Goal: Check status

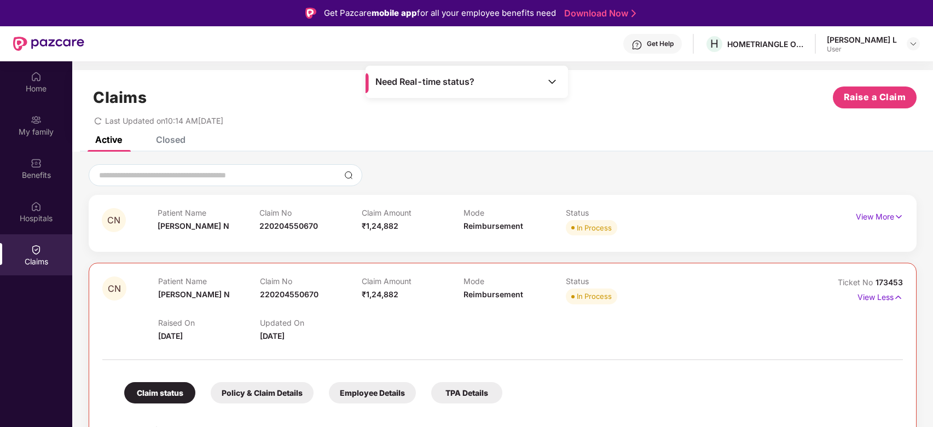
scroll to position [61, 0]
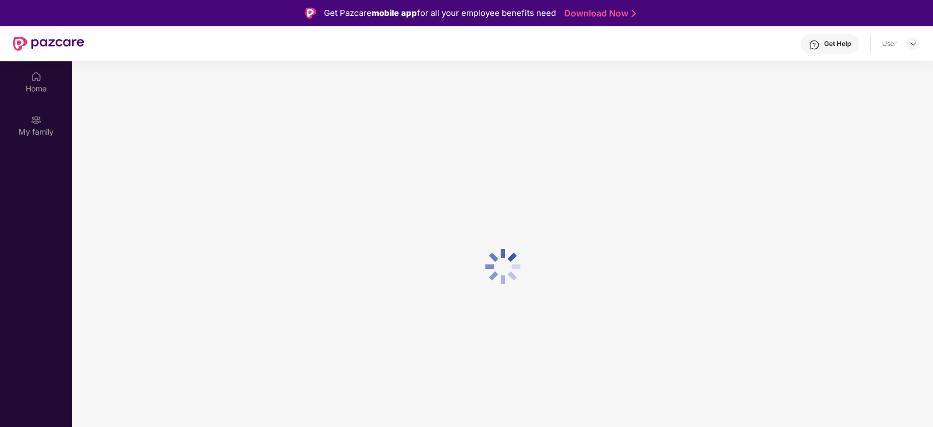
scroll to position [61, 0]
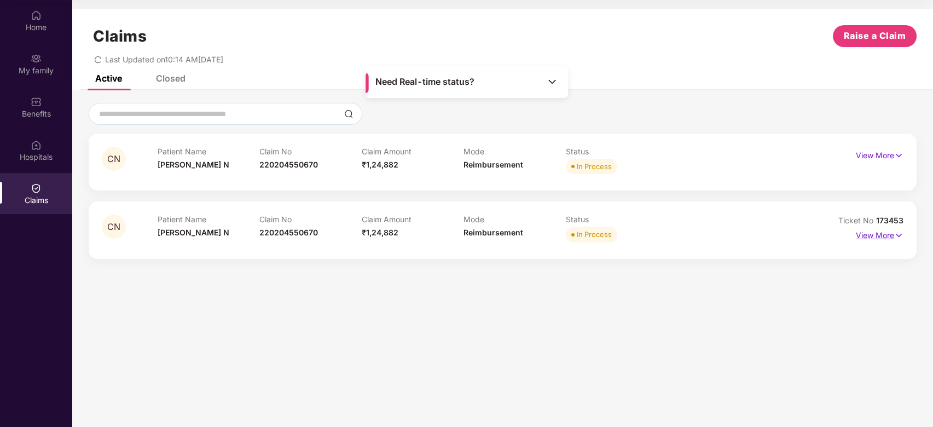
click at [891, 232] on p "View More" at bounding box center [880, 234] width 48 height 15
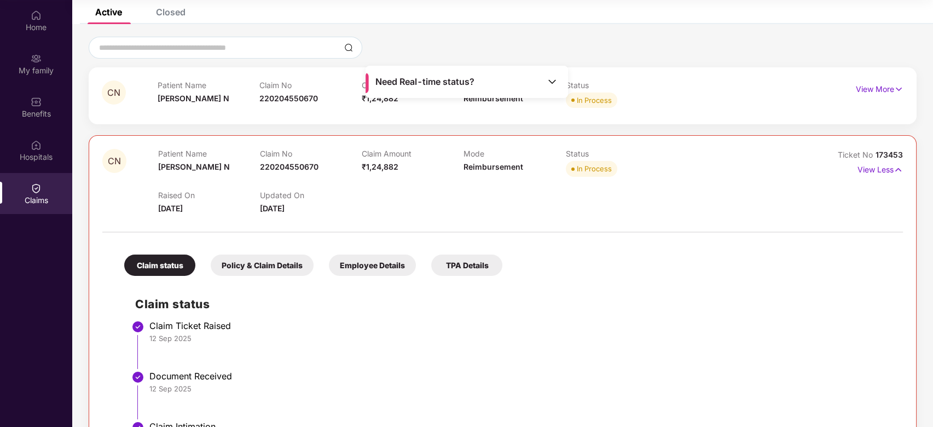
scroll to position [0, 0]
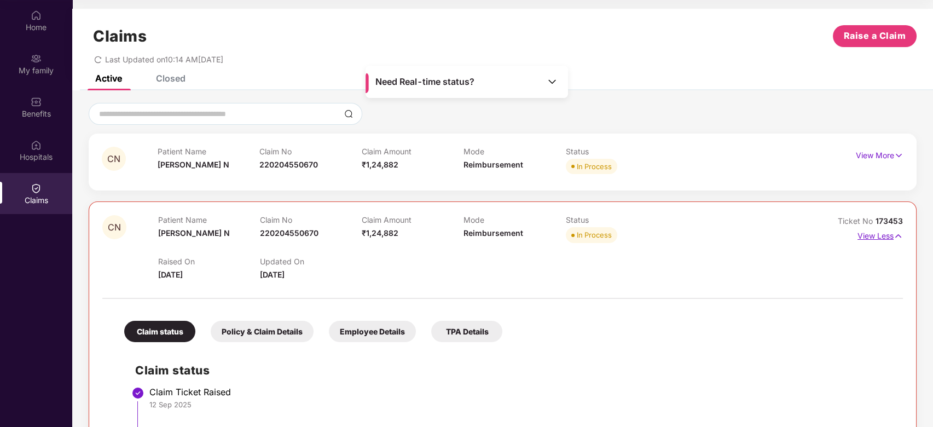
click at [874, 234] on p "View Less" at bounding box center [879, 234] width 45 height 15
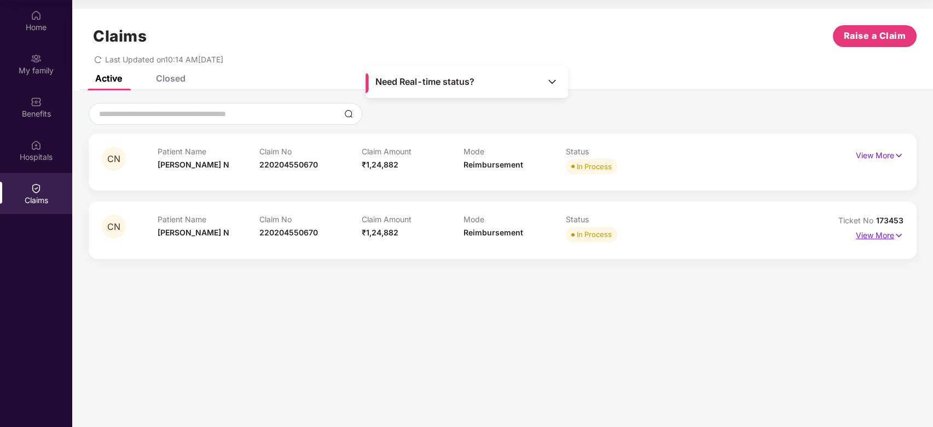
click at [867, 233] on p "View More" at bounding box center [880, 234] width 48 height 15
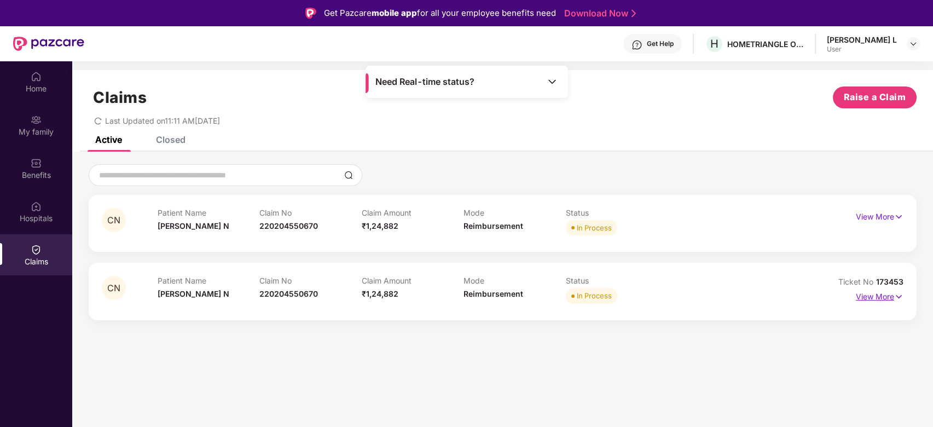
click at [862, 299] on p "View More" at bounding box center [880, 295] width 48 height 15
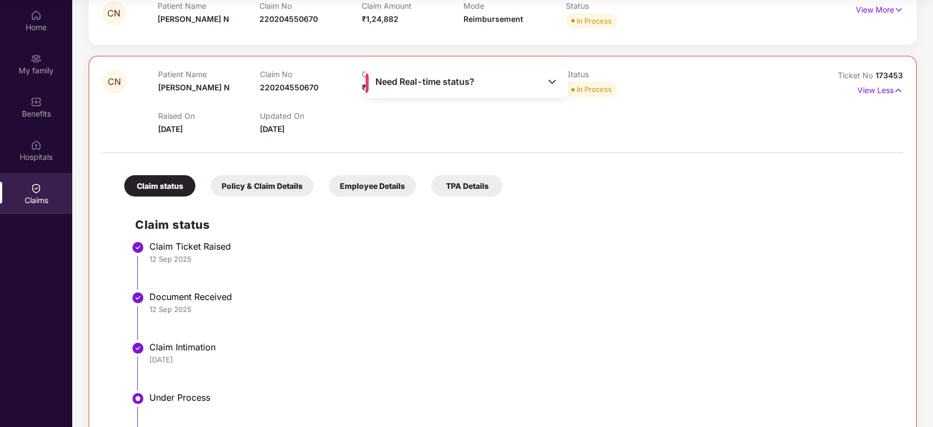
scroll to position [255, 0]
